Goal: Information Seeking & Learning: Understand process/instructions

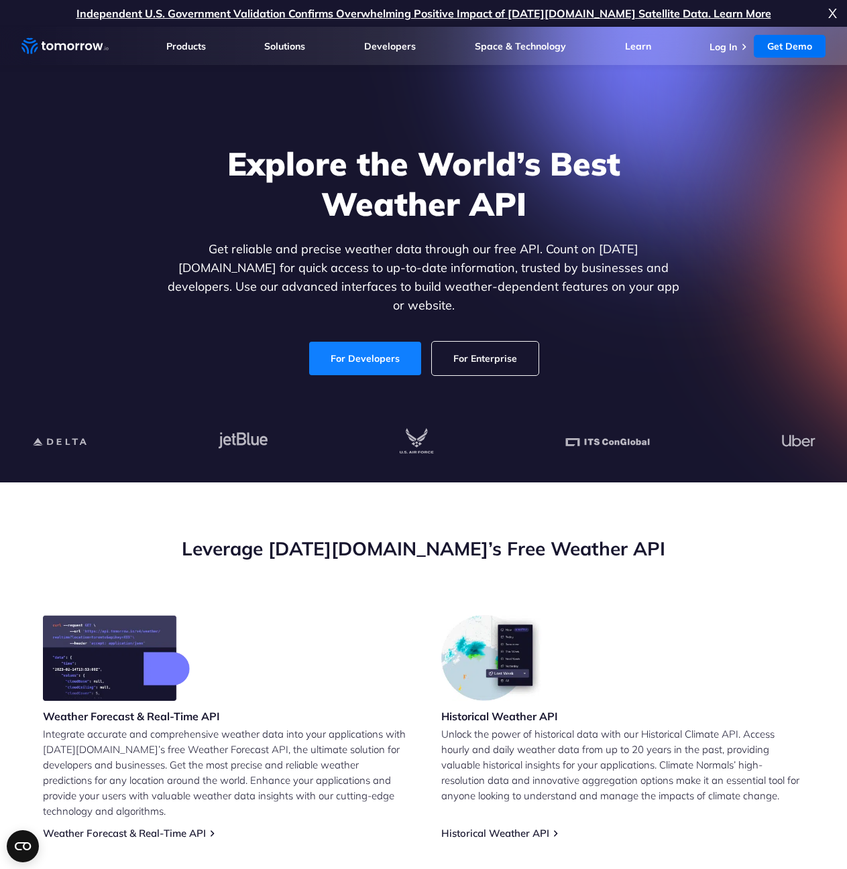
click at [351, 342] on link "For Developers" at bounding box center [365, 359] width 112 height 34
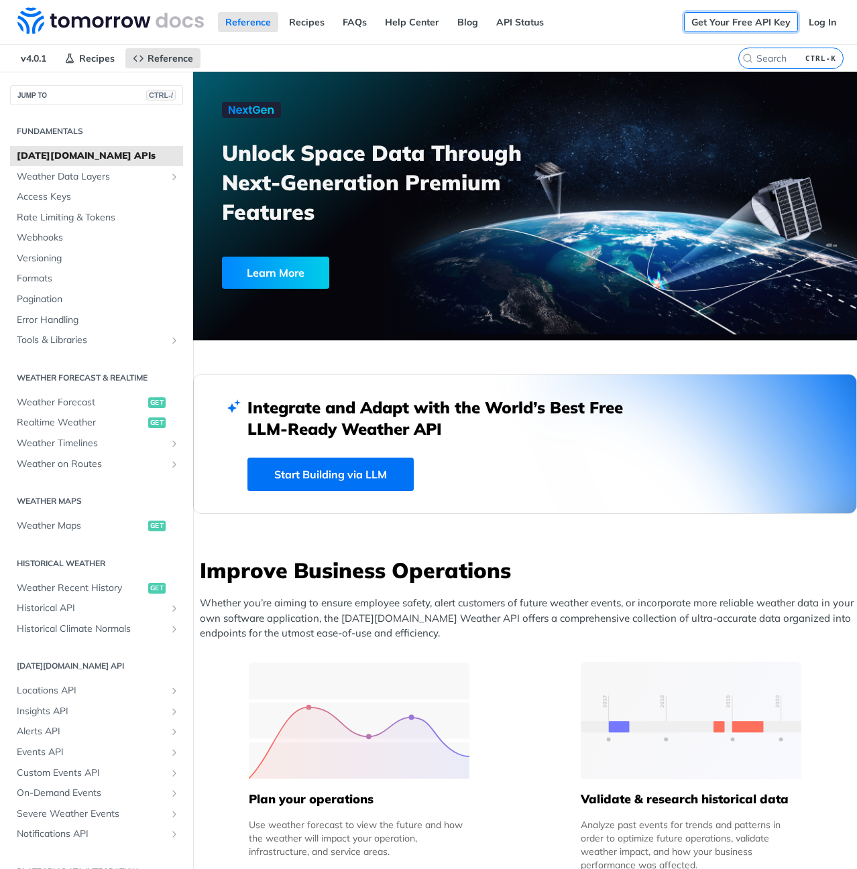
click at [707, 21] on link "Get Your Free API Key" at bounding box center [741, 22] width 114 height 20
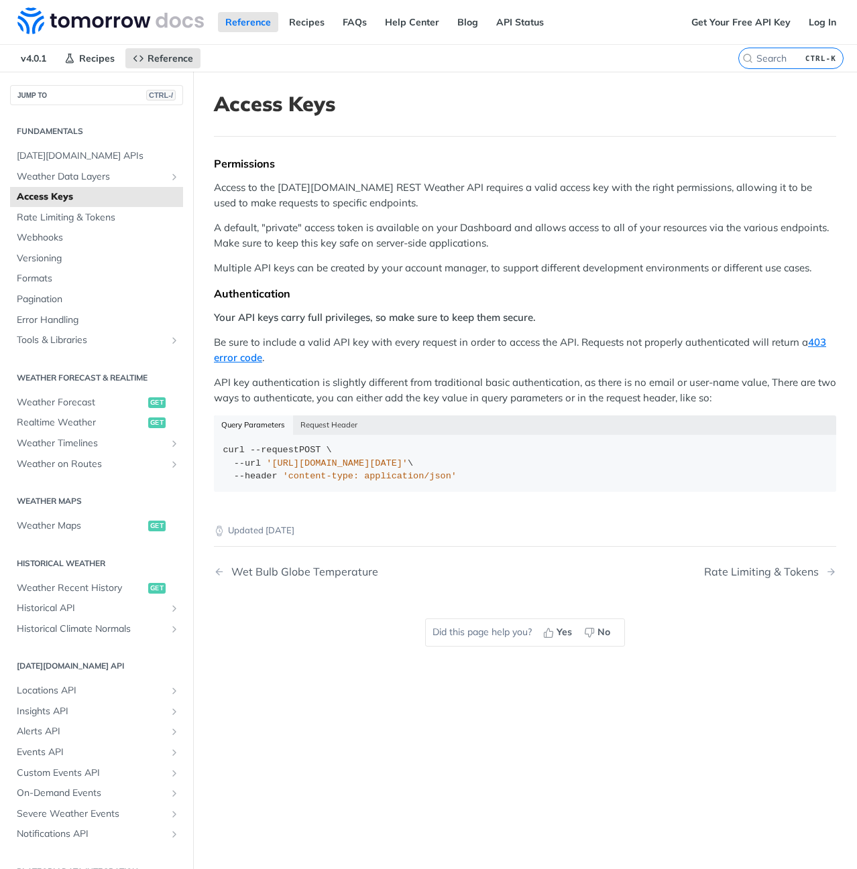
click at [526, 349] on p "Be sure to include a valid API key with every request in order to access the AP…" at bounding box center [525, 350] width 622 height 30
drag, startPoint x: 246, startPoint y: 233, endPoint x: 438, endPoint y: 229, distance: 192.4
click at [438, 229] on p "A default, "private" access token is available on your Dashboard and allows acc…" at bounding box center [525, 236] width 622 height 30
click at [379, 282] on div "Permissions Access to the Tomorrow.io REST Weather API requires a valid access …" at bounding box center [525, 329] width 622 height 345
drag, startPoint x: 367, startPoint y: 275, endPoint x: 572, endPoint y: 265, distance: 205.4
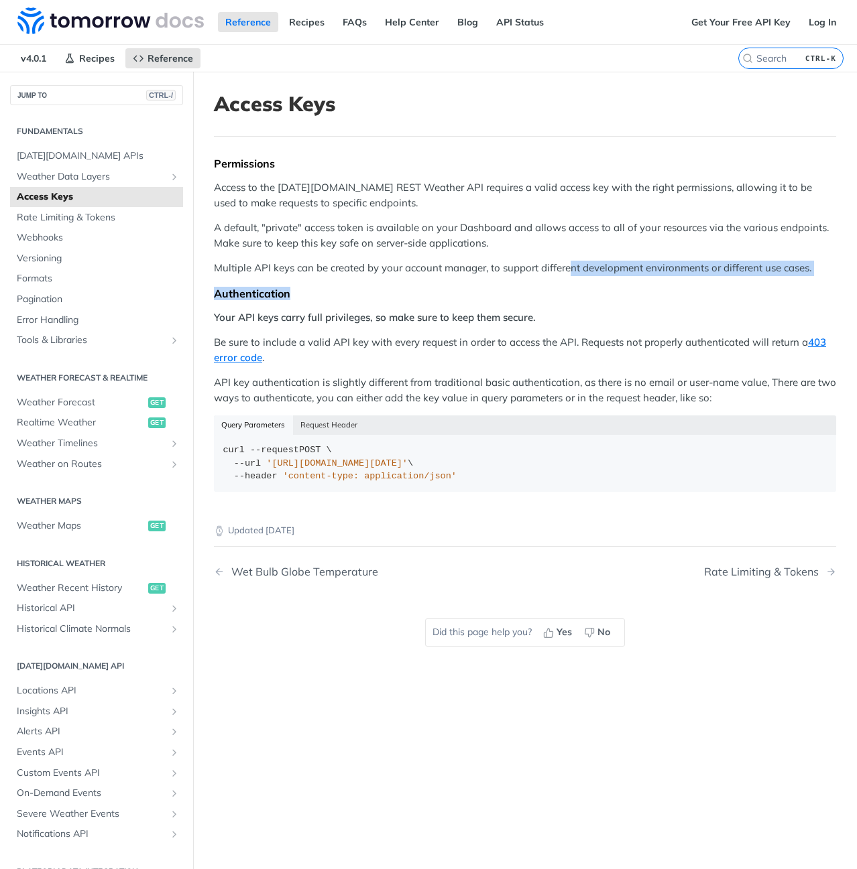
click at [572, 265] on div "Permissions Access to the Tomorrow.io REST Weather API requires a valid access …" at bounding box center [525, 329] width 622 height 345
drag, startPoint x: 572, startPoint y: 265, endPoint x: 680, endPoint y: 247, distance: 109.4
click at [573, 265] on p "Multiple API keys can be created by your account manager, to support different …" at bounding box center [525, 268] width 622 height 15
click at [699, 256] on div "Permissions Access to the Tomorrow.io REST Weather API requires a valid access …" at bounding box center [525, 329] width 622 height 345
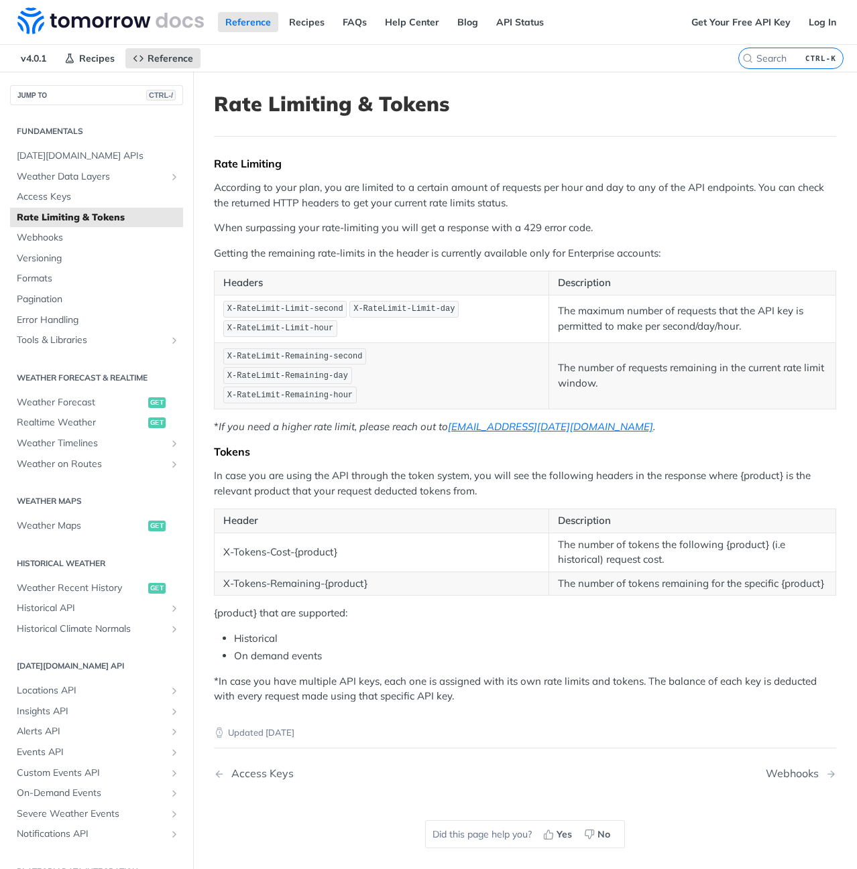
scroll to position [255, 0]
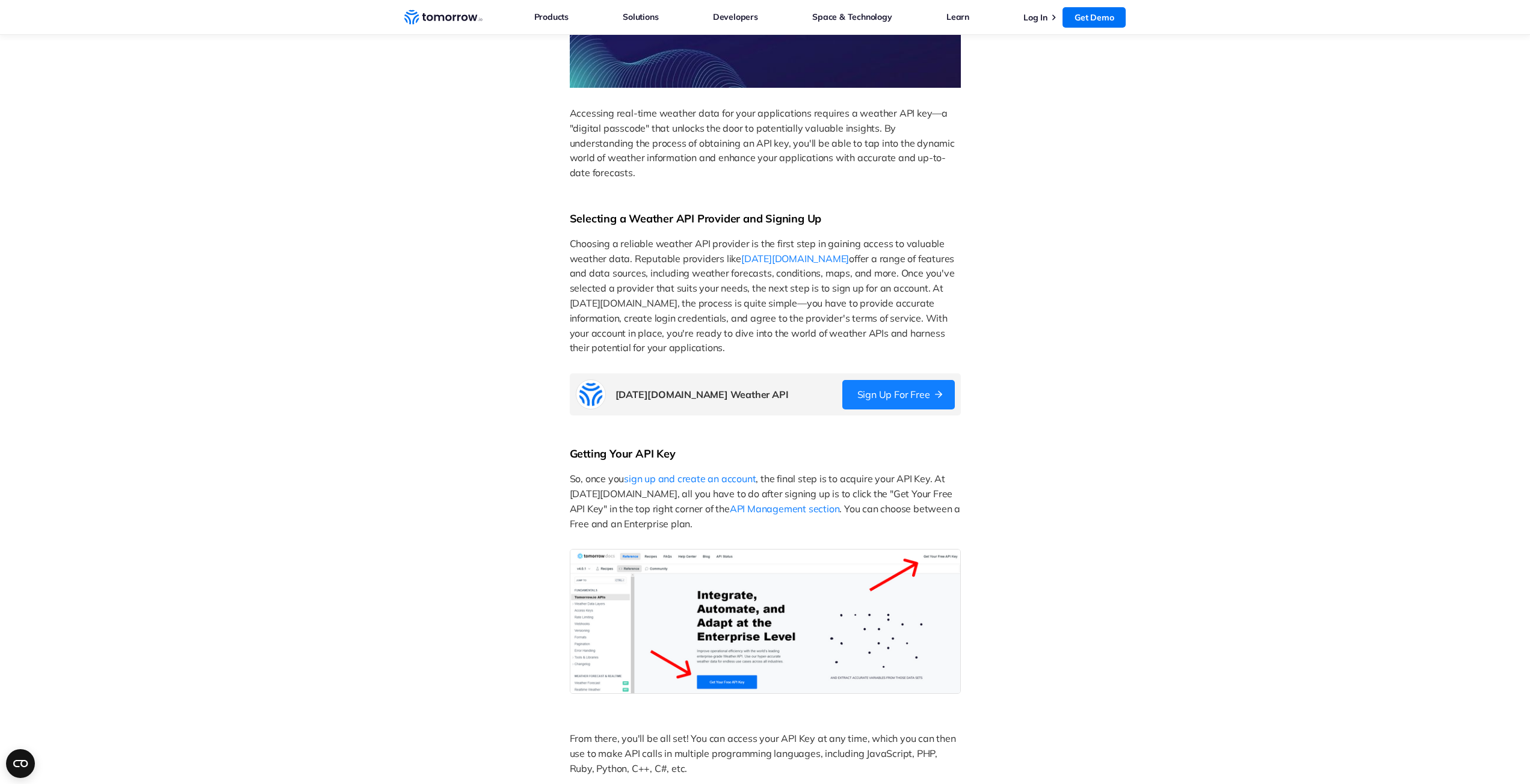
scroll to position [784, 0]
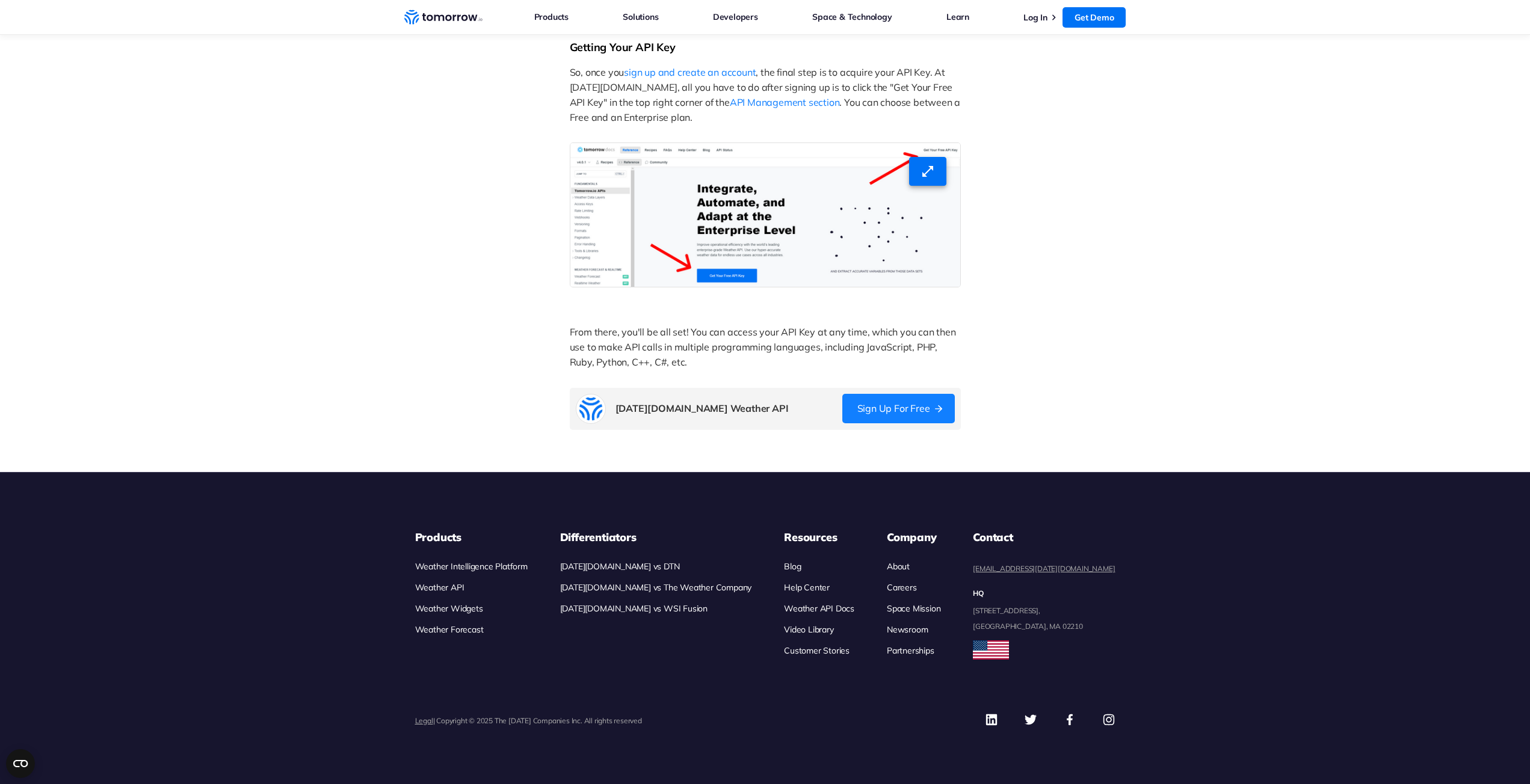
click at [860, 195] on img at bounding box center [765, 214] width 391 height 144
